Goal: Find contact information: Find contact information

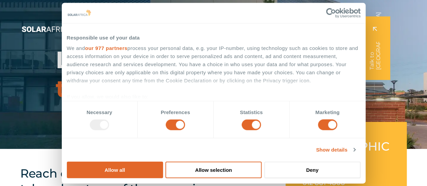
click at [331, 33] on span "Contact" at bounding box center [327, 35] width 22 height 8
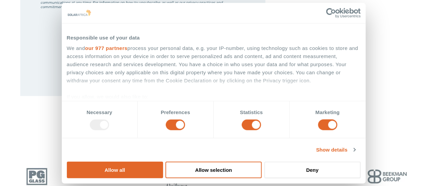
scroll to position [439, 0]
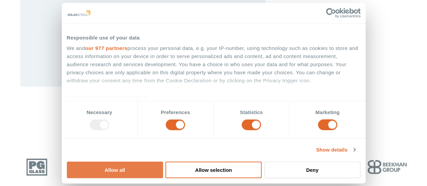
click at [163, 162] on button "Allow all" at bounding box center [115, 170] width 96 height 17
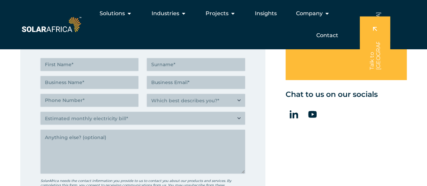
scroll to position [237, 0]
